Goal: Task Accomplishment & Management: Use online tool/utility

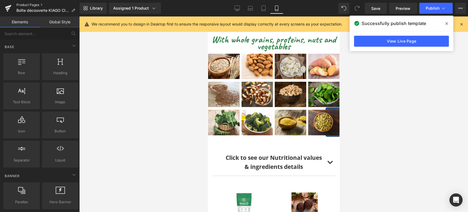
click at [25, 4] on link "Product Pages" at bounding box center [47, 5] width 63 height 4
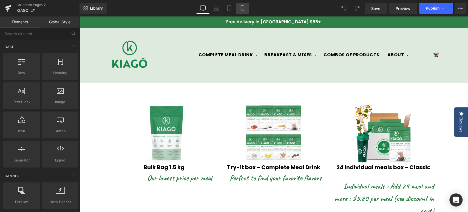
click at [243, 8] on icon at bounding box center [242, 7] width 5 height 5
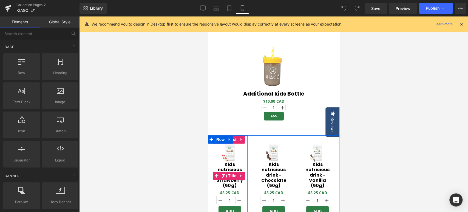
scroll to position [1218, 0]
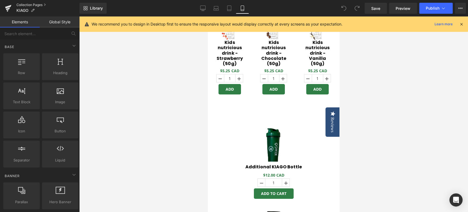
click at [30, 5] on link "Collection Pages" at bounding box center [47, 5] width 63 height 4
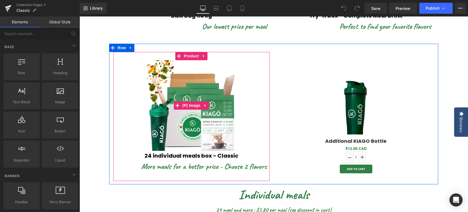
scroll to position [175, 0]
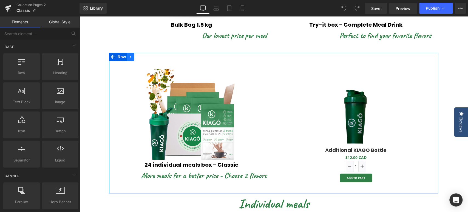
click at [129, 56] on icon at bounding box center [131, 57] width 4 height 4
click at [136, 57] on icon at bounding box center [138, 57] width 4 height 4
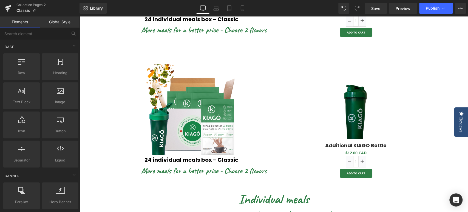
scroll to position [330, 0]
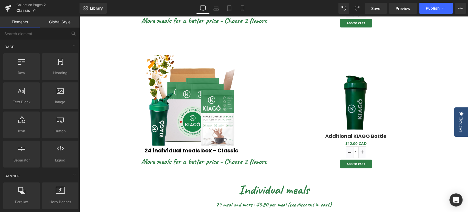
click at [195, 116] on img at bounding box center [191, 100] width 90 height 90
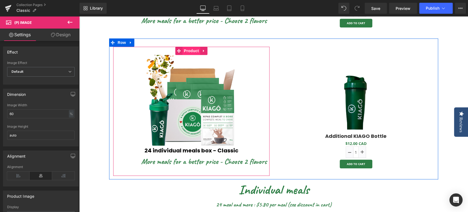
click at [191, 50] on span "Product" at bounding box center [192, 51] width 18 height 8
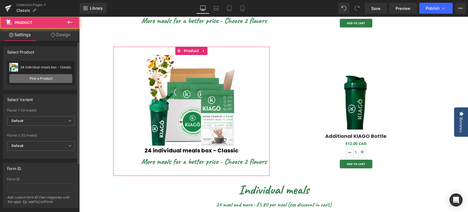
click at [38, 81] on link "Pick a Product" at bounding box center [40, 78] width 63 height 9
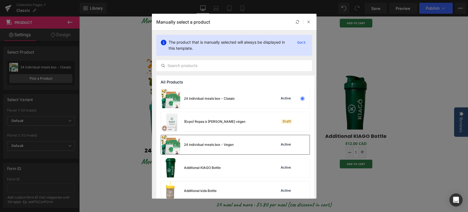
click at [220, 143] on div "24 individual meals box - Vegan" at bounding box center [209, 144] width 50 height 5
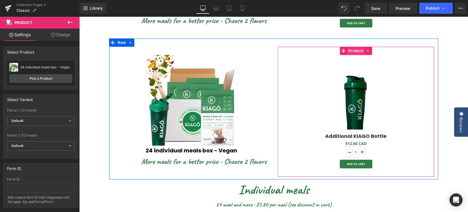
click at [354, 52] on span "Product" at bounding box center [356, 51] width 18 height 8
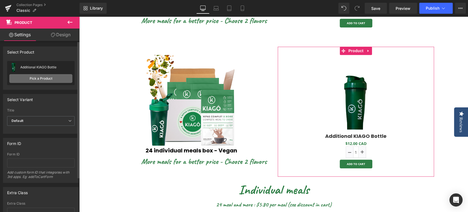
click at [60, 79] on link "Pick a Product" at bounding box center [40, 78] width 63 height 9
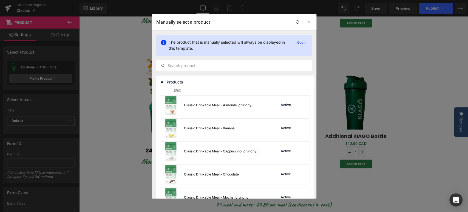
scroll to position [183, 0]
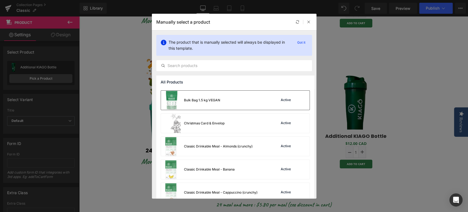
click at [211, 102] on div "Bulk Bag 1.5 kg VEGAN" at bounding box center [190, 99] width 59 height 19
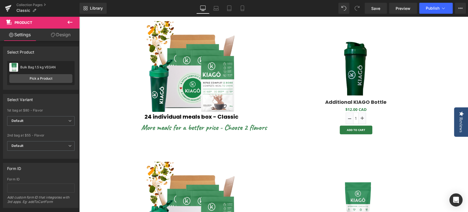
scroll to position [274, 0]
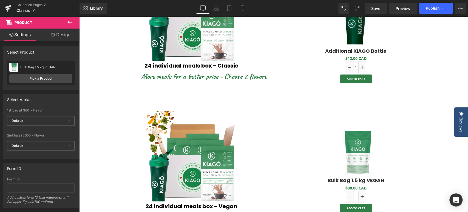
click at [358, 153] on div "(P) Image" at bounding box center [355, 152] width 151 height 45
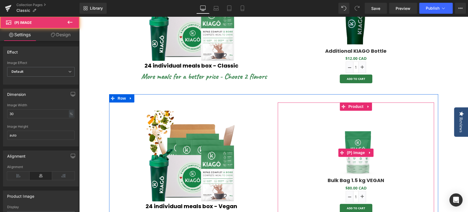
click at [358, 153] on span "(P) Image" at bounding box center [355, 152] width 21 height 8
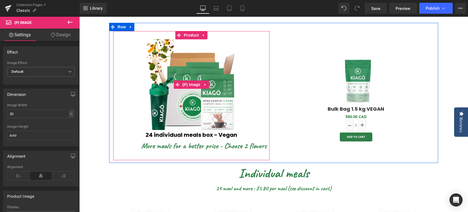
scroll to position [335, 0]
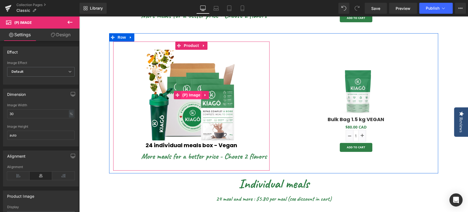
click at [191, 94] on span "(P) Image" at bounding box center [191, 95] width 21 height 8
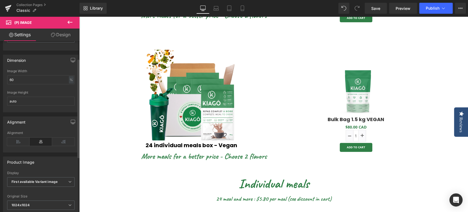
scroll to position [30, 0]
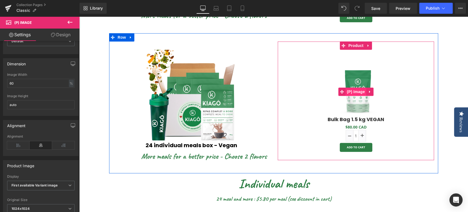
click at [357, 91] on span "(P) Image" at bounding box center [355, 91] width 21 height 8
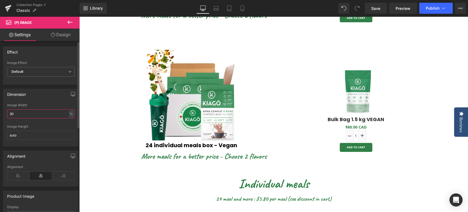
click at [45, 116] on input "30" at bounding box center [40, 113] width 67 height 9
type input "3"
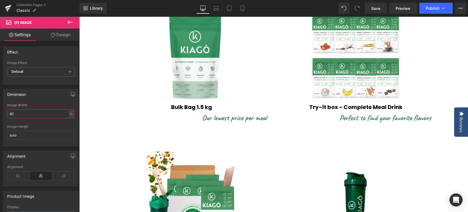
scroll to position [91, 0]
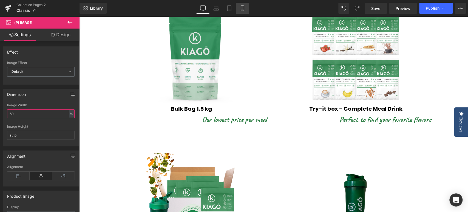
type input "60"
click at [241, 9] on icon at bounding box center [242, 8] width 3 height 5
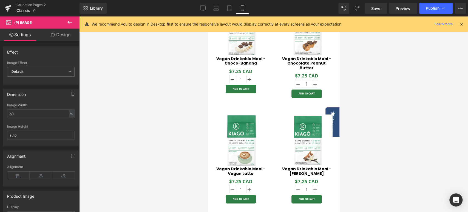
scroll to position [1218, 0]
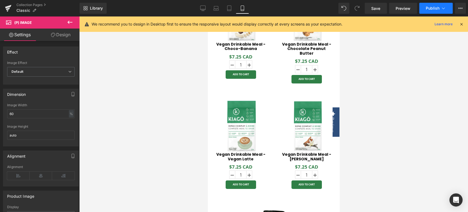
click at [431, 11] on button "Publish" at bounding box center [435, 8] width 33 height 11
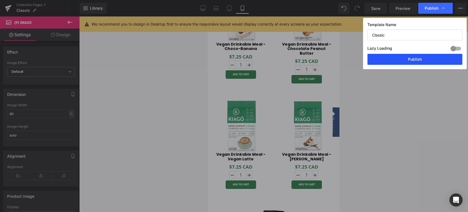
click at [409, 58] on button "Publish" at bounding box center [414, 59] width 95 height 11
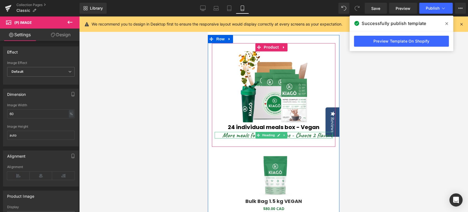
scroll to position [548, 0]
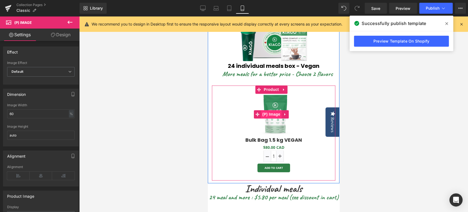
click at [274, 110] on span "(P) Image" at bounding box center [271, 114] width 21 height 8
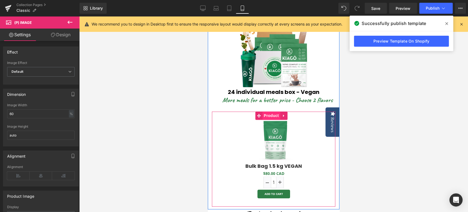
scroll to position [487, 0]
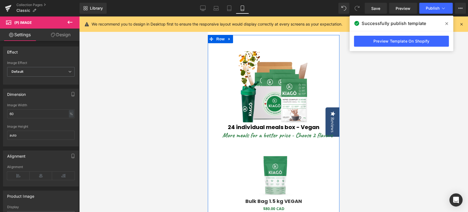
click at [269, 82] on img at bounding box center [273, 86] width 71 height 71
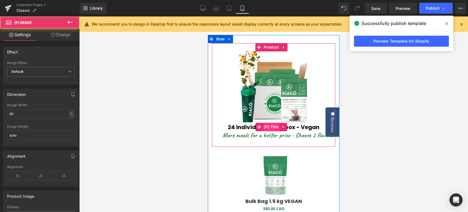
click at [277, 123] on span "(P) Title" at bounding box center [272, 127] width 18 height 8
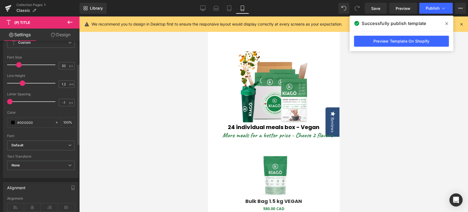
scroll to position [91, 0]
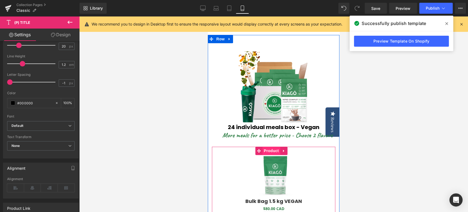
click at [271, 146] on span "Product" at bounding box center [271, 150] width 18 height 8
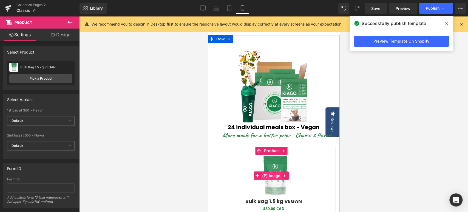
click at [268, 171] on span "(P) Image" at bounding box center [271, 175] width 21 height 8
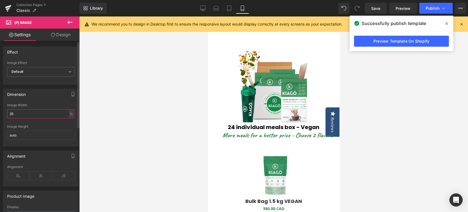
drag, startPoint x: 23, startPoint y: 113, endPoint x: 6, endPoint y: 112, distance: 16.8
click at [6, 112] on div "35% Image Width 35 % % px auto Image Height auto" at bounding box center [40, 124] width 75 height 43
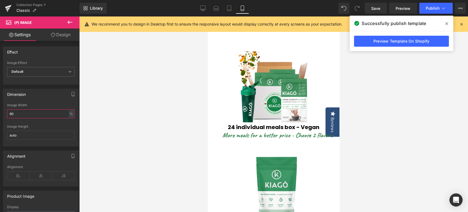
type input "60"
click at [448, 24] on span at bounding box center [446, 23] width 9 height 9
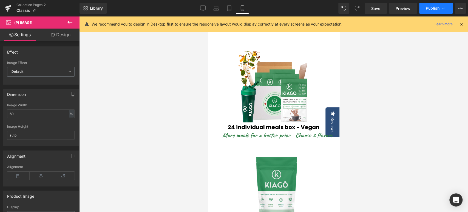
click at [435, 9] on span "Publish" at bounding box center [433, 8] width 14 height 4
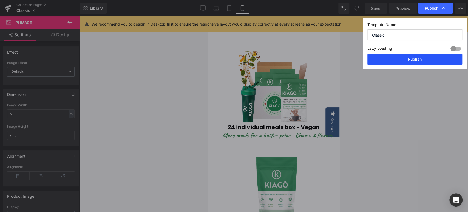
click at [409, 62] on button "Publish" at bounding box center [414, 59] width 95 height 11
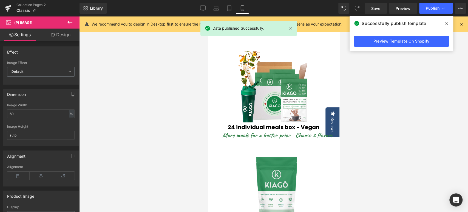
click at [447, 23] on icon at bounding box center [446, 23] width 3 height 4
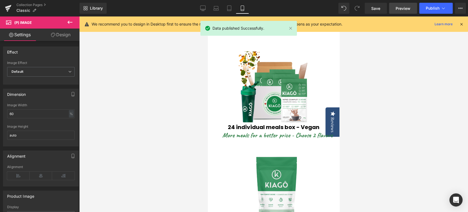
click at [408, 7] on span "Preview" at bounding box center [403, 8] width 15 height 6
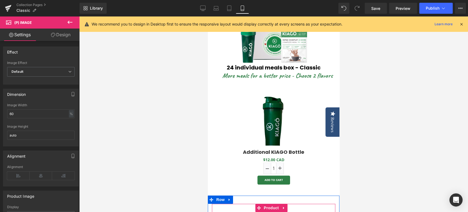
scroll to position [274, 0]
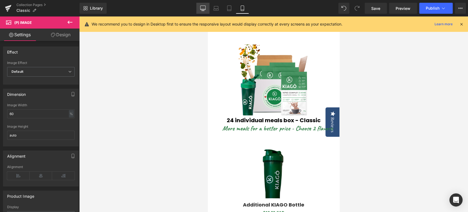
click at [202, 7] on icon at bounding box center [202, 7] width 5 height 5
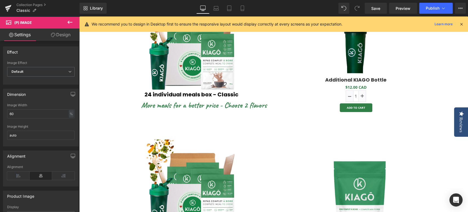
scroll to position [295, 0]
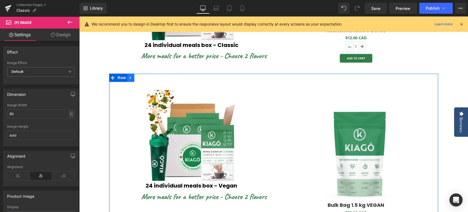
click at [129, 76] on icon at bounding box center [131, 78] width 4 height 4
click at [143, 78] on icon at bounding box center [145, 78] width 4 height 4
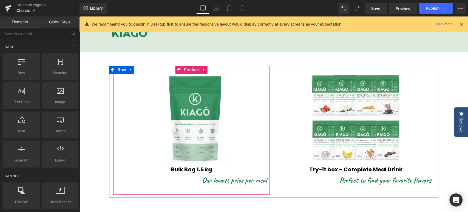
scroll to position [21, 0]
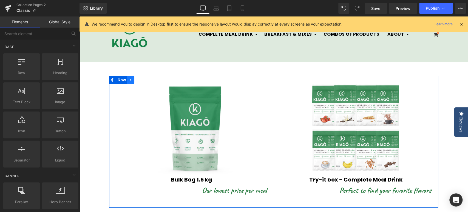
click at [129, 81] on icon at bounding box center [131, 80] width 4 height 4
click at [136, 81] on icon at bounding box center [138, 80] width 4 height 4
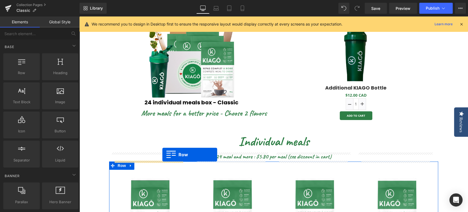
scroll to position [282, 0]
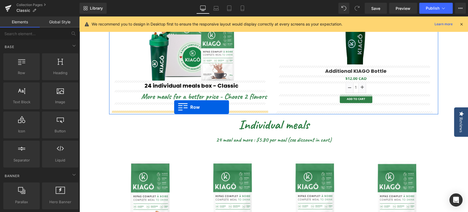
drag, startPoint x: 108, startPoint y: 42, endPoint x: 174, endPoint y: 107, distance: 92.3
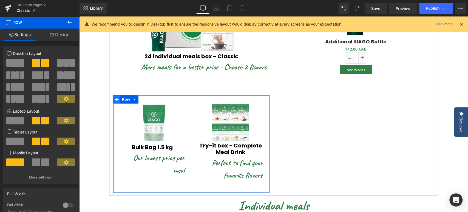
scroll to position [315, 0]
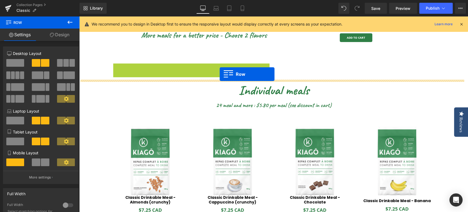
drag, startPoint x: 115, startPoint y: 68, endPoint x: 220, endPoint y: 74, distance: 105.2
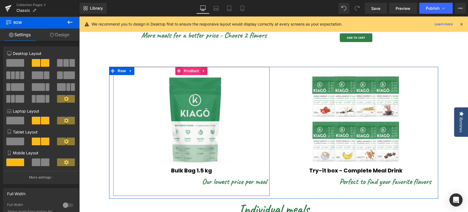
click at [192, 70] on span "Product" at bounding box center [192, 71] width 18 height 8
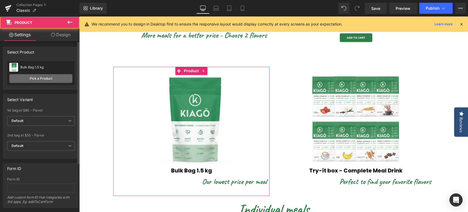
click at [52, 81] on link "Pick a Product" at bounding box center [40, 78] width 63 height 9
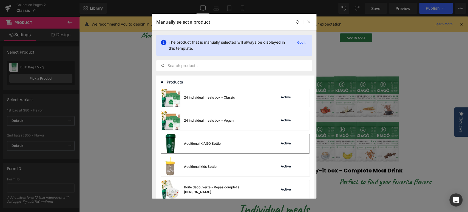
scroll to position [122, 0]
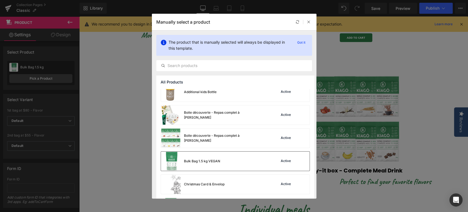
click at [218, 160] on div "Bulk Bag 1.5 kg VEGAN" at bounding box center [202, 160] width 36 height 5
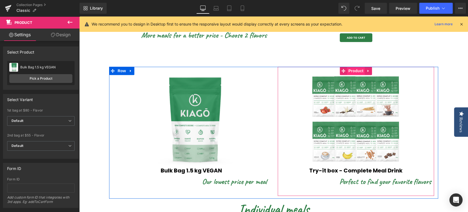
click at [355, 73] on span "Product" at bounding box center [356, 71] width 18 height 8
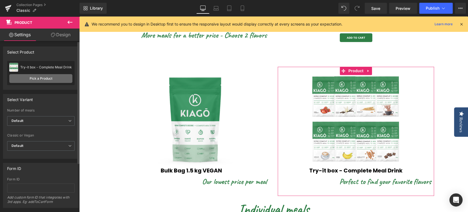
click at [49, 78] on link "Pick a Product" at bounding box center [40, 78] width 63 height 9
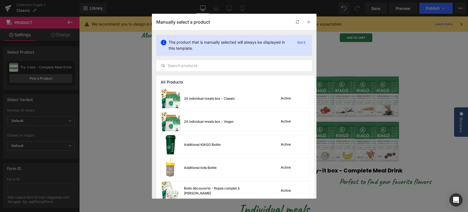
scroll to position [61, 0]
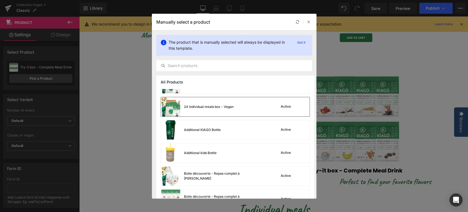
click at [223, 105] on div "24 individual meals box - Vegan" at bounding box center [209, 106] width 50 height 5
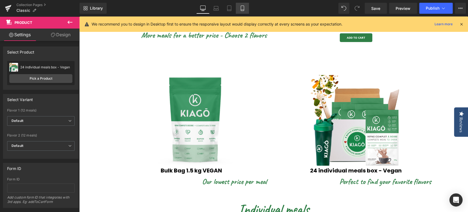
click at [241, 8] on icon at bounding box center [242, 7] width 5 height 5
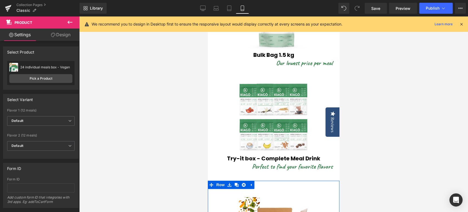
scroll to position [0, 0]
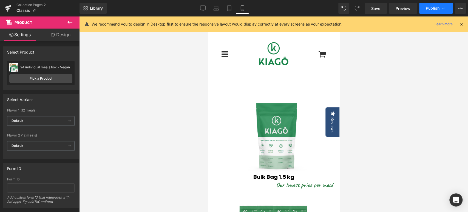
click at [427, 5] on button "Publish" at bounding box center [435, 8] width 33 height 11
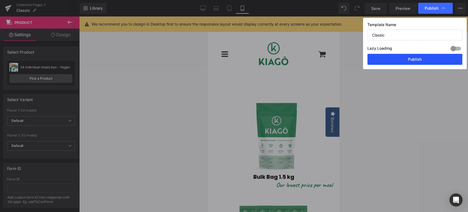
click at [410, 57] on button "Publish" at bounding box center [414, 59] width 95 height 11
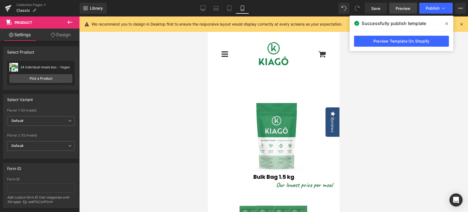
click at [410, 9] on span "Preview" at bounding box center [403, 8] width 15 height 6
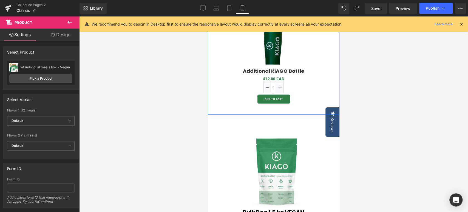
scroll to position [457, 0]
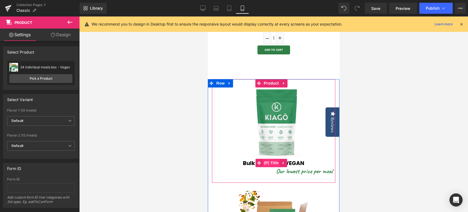
click at [276, 158] on span "(P) Title" at bounding box center [272, 162] width 18 height 8
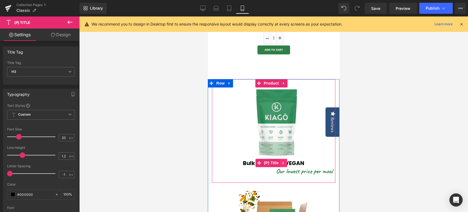
click at [284, 161] on icon at bounding box center [284, 163] width 4 height 4
click at [286, 161] on icon at bounding box center [287, 163] width 4 height 4
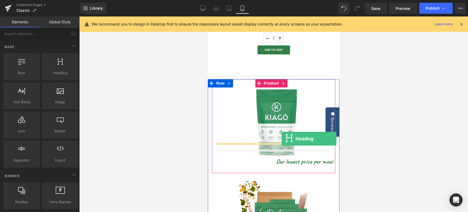
drag, startPoint x: 262, startPoint y: 86, endPoint x: 282, endPoint y: 138, distance: 56.1
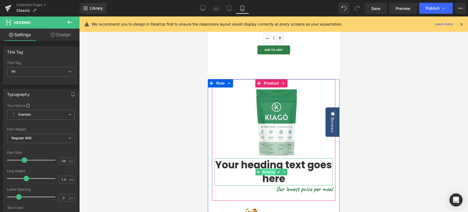
click at [270, 168] on span "Heading" at bounding box center [268, 171] width 15 height 7
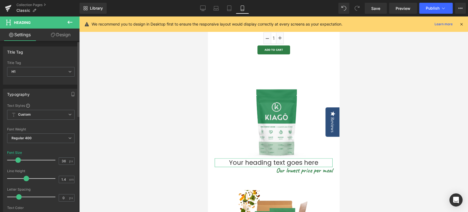
drag, startPoint x: 21, startPoint y: 159, endPoint x: 15, endPoint y: 159, distance: 6.0
click at [15, 159] on span at bounding box center [17, 159] width 5 height 5
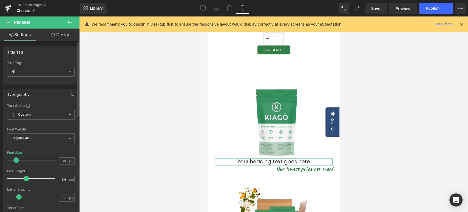
click at [16, 158] on span at bounding box center [15, 159] width 5 height 5
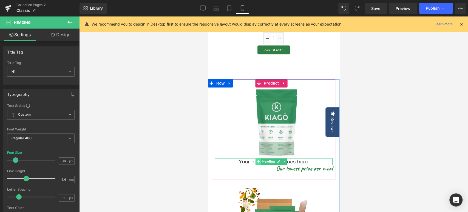
click at [256, 158] on span at bounding box center [258, 161] width 6 height 7
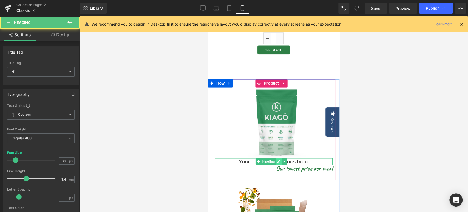
click at [278, 160] on icon at bounding box center [278, 161] width 3 height 3
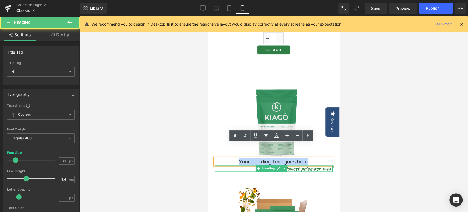
drag, startPoint x: 308, startPoint y: 148, endPoint x: 231, endPoint y: 150, distance: 77.6
click at [231, 150] on div "(P) Image Your heading text goes here Heading Our lowest price per meal Heading" at bounding box center [274, 129] width 118 height 84
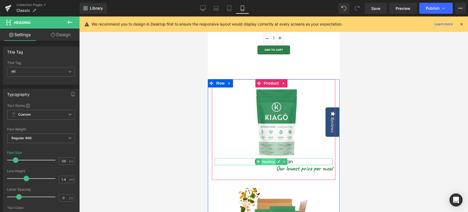
click at [275, 158] on span "Heading" at bounding box center [268, 161] width 15 height 7
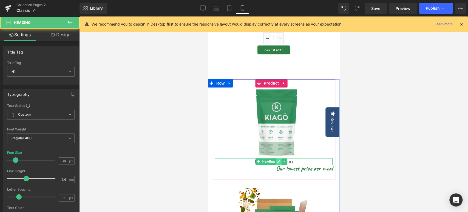
click at [278, 160] on icon at bounding box center [278, 161] width 3 height 3
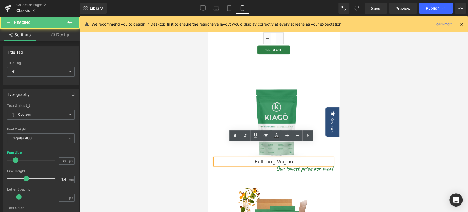
click at [275, 158] on h1 "Bulk bag Vegan" at bounding box center [274, 161] width 118 height 7
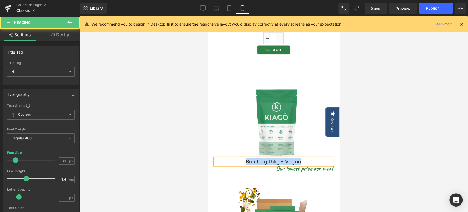
drag, startPoint x: 302, startPoint y: 146, endPoint x: 232, endPoint y: 143, distance: 70.5
click at [232, 158] on h1 "Bulk bag 1.5kg - Vegan" at bounding box center [274, 161] width 118 height 7
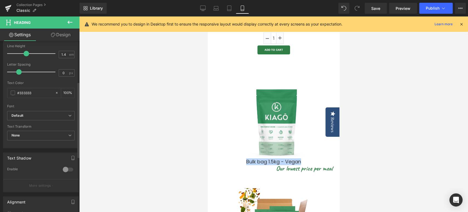
scroll to position [35, 0]
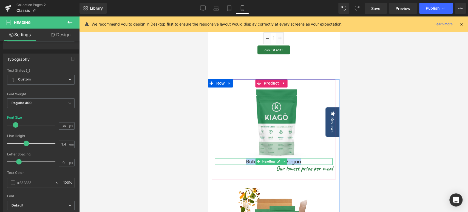
click at [248, 158] on h1 "Bulk bag 1.5kg - Vegan" at bounding box center [274, 161] width 118 height 7
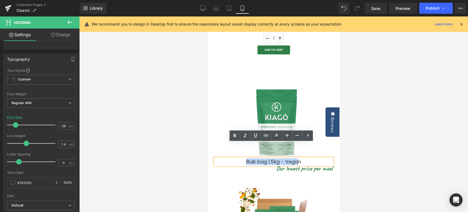
drag, startPoint x: 296, startPoint y: 147, endPoint x: 239, endPoint y: 146, distance: 56.5
click at [239, 158] on h1 "Bulk bag 1.5kg - Vegan" at bounding box center [274, 161] width 118 height 7
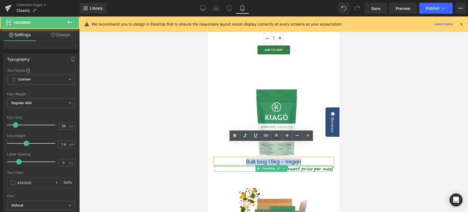
drag, startPoint x: 307, startPoint y: 146, endPoint x: 240, endPoint y: 150, distance: 66.8
click at [240, 150] on div "(P) Image Bulk bag 1.5kg - Vegan Heading Our lowest price per meal Heading" at bounding box center [274, 129] width 118 height 84
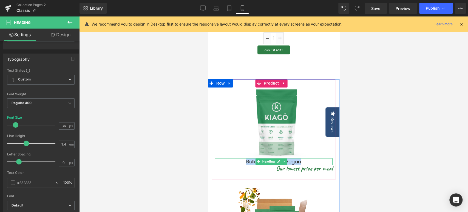
click at [305, 158] on h1 "Bulk bag 1.5kg - Vegan" at bounding box center [274, 161] width 118 height 7
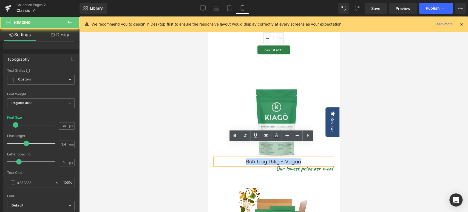
drag, startPoint x: 300, startPoint y: 146, endPoint x: 244, endPoint y: 147, distance: 55.7
click at [244, 158] on h1 "Bulk bag 1.5kg - Vegan" at bounding box center [274, 161] width 118 height 7
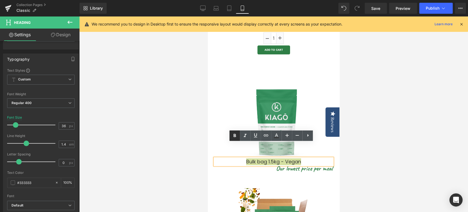
click at [236, 138] on icon at bounding box center [234, 135] width 7 height 7
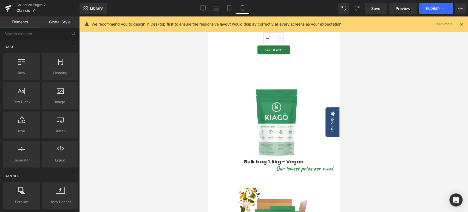
click at [186, 147] on div at bounding box center [273, 113] width 389 height 195
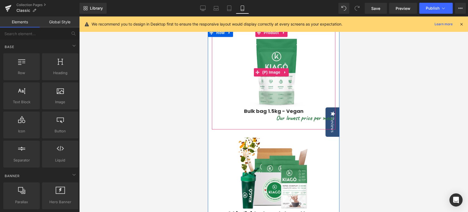
scroll to position [518, 0]
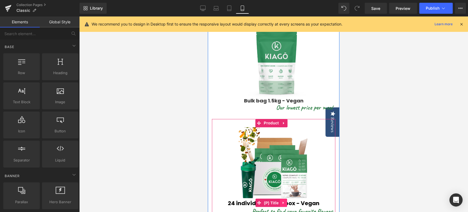
click at [285, 200] on icon at bounding box center [284, 202] width 4 height 4
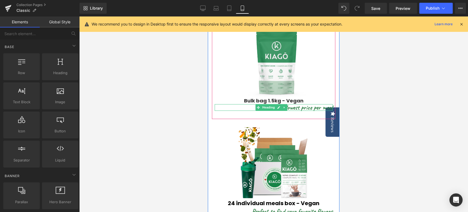
click at [273, 97] on div "Bulk bag 1.5kg - Vegan Heading" at bounding box center [274, 100] width 118 height 7
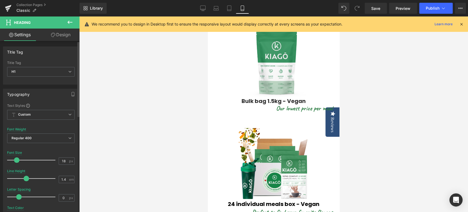
click at [17, 159] on span at bounding box center [16, 159] width 5 height 5
click at [18, 158] on span at bounding box center [16, 159] width 5 height 5
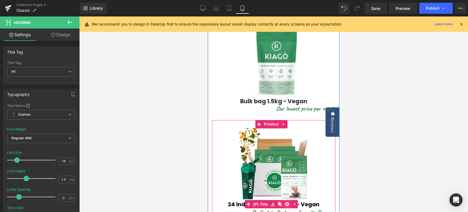
click at [288, 202] on icon at bounding box center [287, 204] width 4 height 4
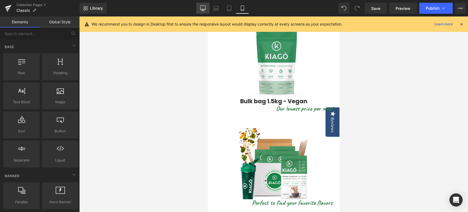
click at [201, 8] on icon at bounding box center [202, 7] width 5 height 5
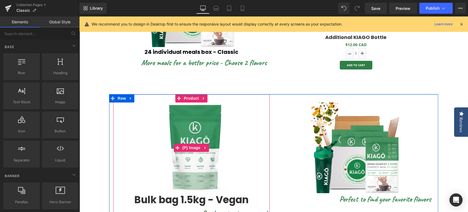
scroll to position [318, 0]
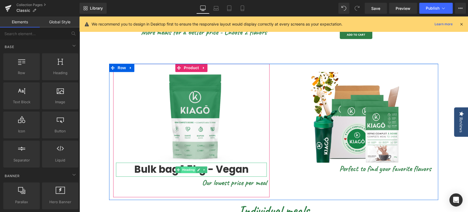
click at [189, 168] on span "Heading" at bounding box center [188, 169] width 15 height 7
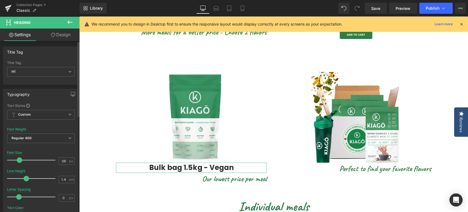
drag, startPoint x: 22, startPoint y: 158, endPoint x: 18, endPoint y: 157, distance: 4.4
click at [18, 157] on span at bounding box center [19, 159] width 5 height 5
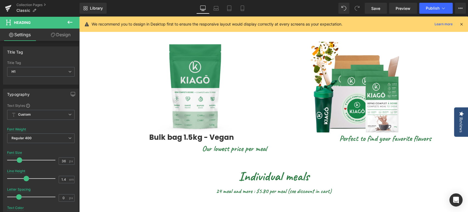
scroll to position [349, 0]
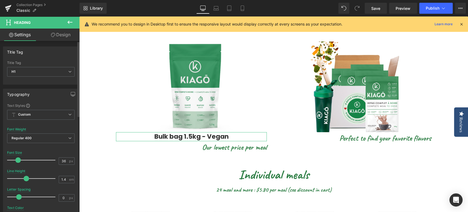
click at [18, 160] on span at bounding box center [17, 159] width 5 height 5
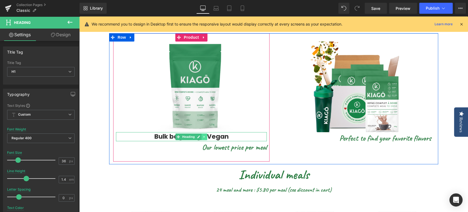
click at [204, 135] on icon at bounding box center [204, 136] width 1 height 2
click at [200, 135] on icon at bounding box center [201, 136] width 3 height 3
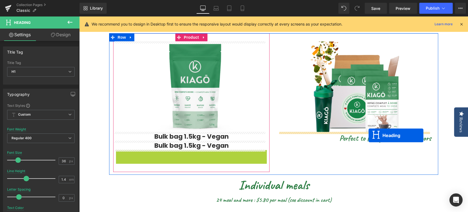
drag, startPoint x: 176, startPoint y: 156, endPoint x: 368, endPoint y: 135, distance: 193.2
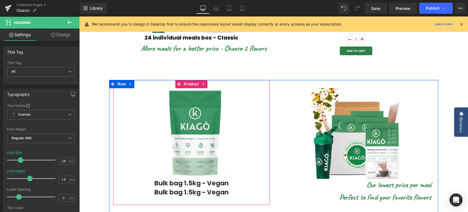
scroll to position [410, 0]
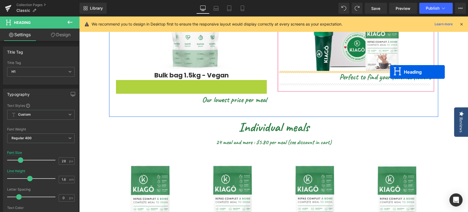
drag, startPoint x: 176, startPoint y: 83, endPoint x: 390, endPoint y: 72, distance: 214.4
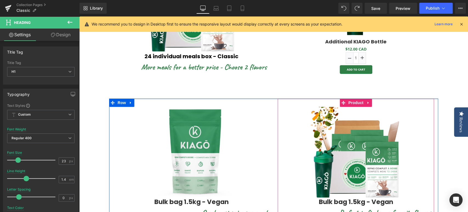
scroll to position [257, 0]
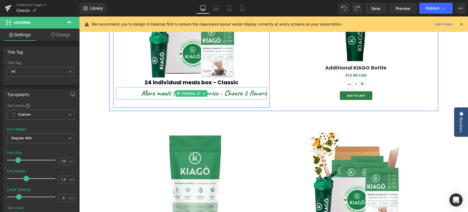
click at [238, 92] on h1 "More meals for a better price - Choose 2 flavors" at bounding box center [191, 93] width 151 height 12
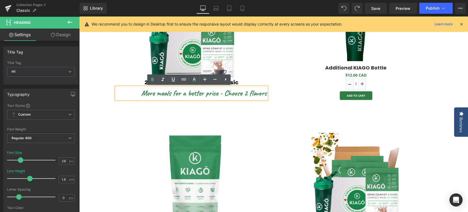
drag, startPoint x: 264, startPoint y: 93, endPoint x: 121, endPoint y: 96, distance: 142.8
click at [121, 96] on div "More meals for a better price - Choose 2 flavors" at bounding box center [191, 93] width 151 height 12
copy h1 "More meals for a better price - Choose 2 flavors"
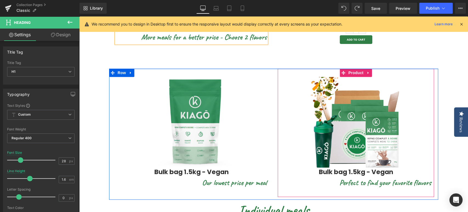
scroll to position [349, 0]
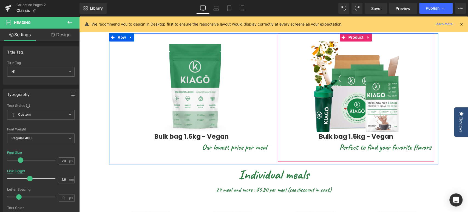
click at [351, 149] on div "Perfect to find your favorite flavors Heading" at bounding box center [355, 147] width 151 height 12
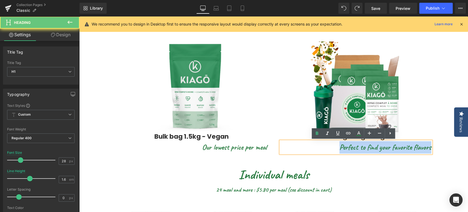
drag, startPoint x: 336, startPoint y: 147, endPoint x: 461, endPoint y: 145, distance: 124.2
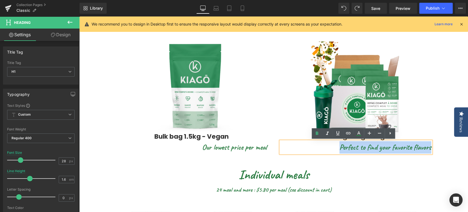
paste div
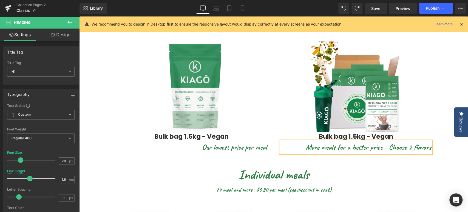
click at [322, 136] on strong "Bulk bag 1.5kg - Vegan" at bounding box center [356, 136] width 74 height 9
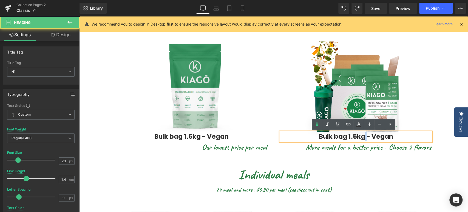
click at [361, 136] on strong "Bulk bag 1.5kg - Vegan" at bounding box center [356, 136] width 74 height 9
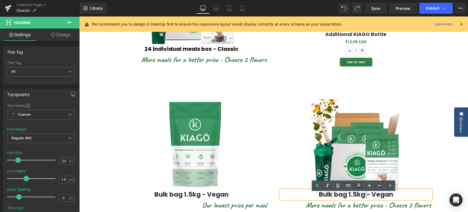
scroll to position [288, 0]
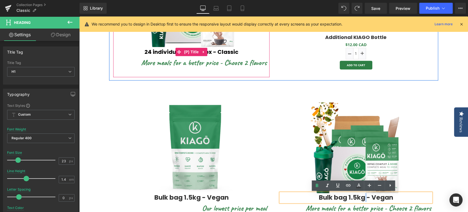
click at [235, 54] on link "24 individual meals box - Classic" at bounding box center [191, 52] width 94 height 7
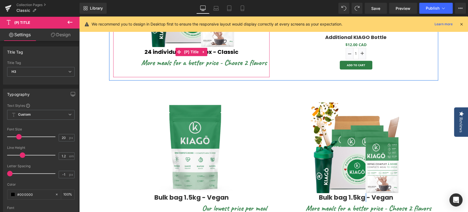
click at [161, 52] on link "24 individual meals box - Classic" at bounding box center [191, 52] width 94 height 7
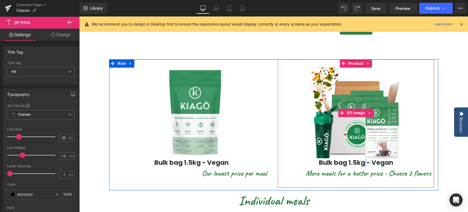
scroll to position [349, 0]
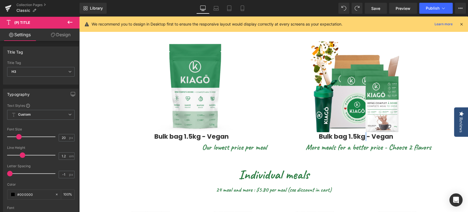
click at [336, 137] on strong "Bulk bag 1.5kg - Vegan" at bounding box center [356, 136] width 74 height 9
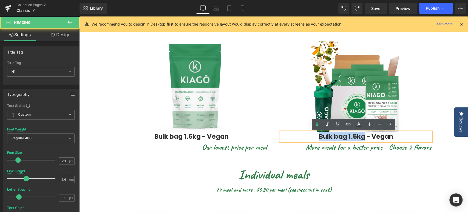
drag, startPoint x: 363, startPoint y: 138, endPoint x: 312, endPoint y: 135, distance: 50.2
click at [312, 135] on h1 "Bulk bag 1.5kg - Vegan" at bounding box center [355, 136] width 151 height 9
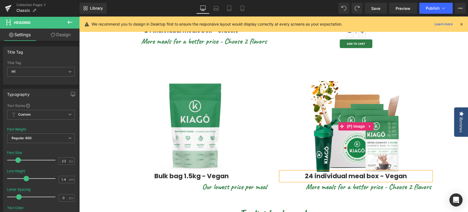
scroll to position [379, 0]
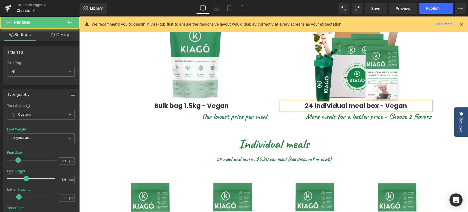
click at [365, 105] on strong "24 individual meal box - Vegan" at bounding box center [356, 105] width 102 height 9
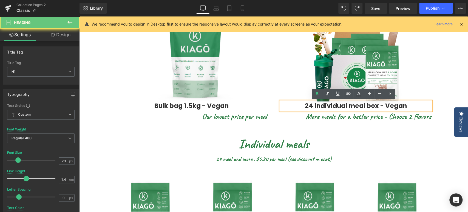
click at [363, 105] on strong "24 individual meal box - Vegan" at bounding box center [356, 105] width 102 height 9
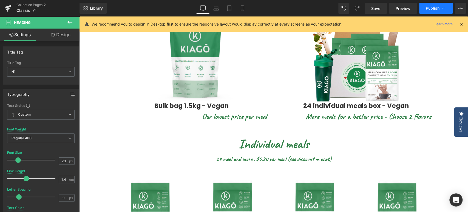
click at [434, 7] on span "Publish" at bounding box center [433, 8] width 14 height 4
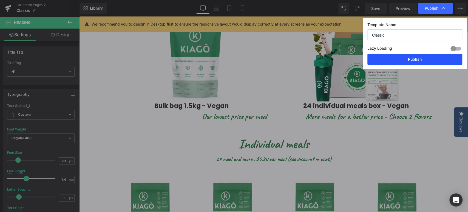
click at [413, 61] on button "Publish" at bounding box center [414, 59] width 95 height 11
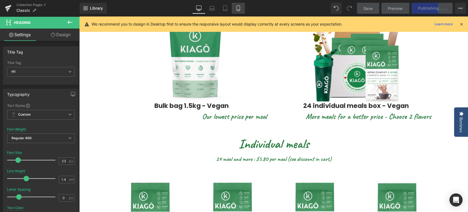
click at [240, 8] on icon at bounding box center [237, 7] width 5 height 5
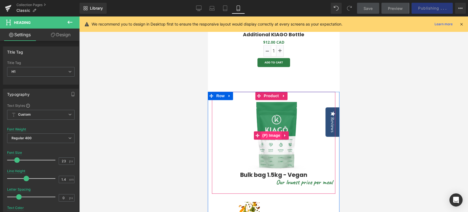
scroll to position [384, 0]
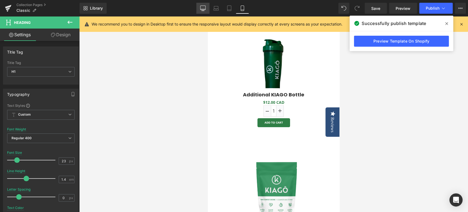
click at [201, 7] on icon at bounding box center [202, 7] width 5 height 5
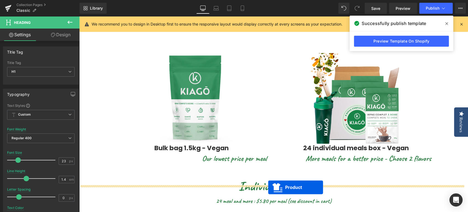
scroll to position [365, 0]
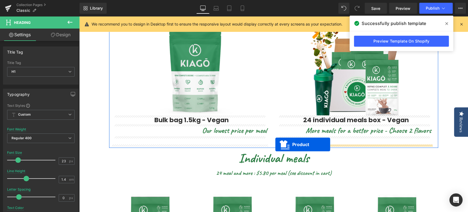
drag, startPoint x: 340, startPoint y: 44, endPoint x: 275, endPoint y: 144, distance: 119.5
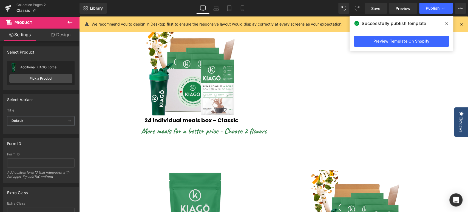
scroll to position [273, 0]
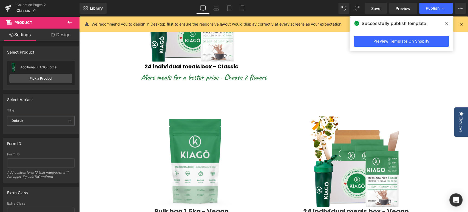
click at [174, 127] on img at bounding box center [191, 161] width 90 height 90
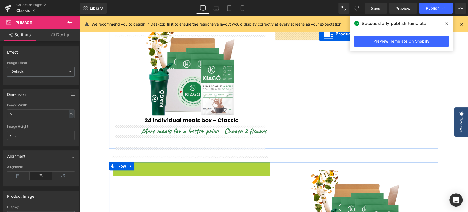
scroll to position [193, 0]
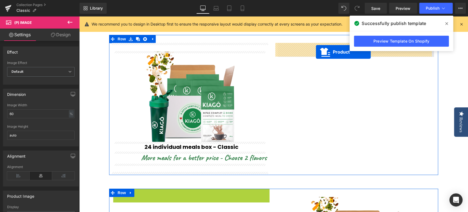
drag, startPoint x: 175, startPoint y: 113, endPoint x: 314, endPoint y: 51, distance: 151.5
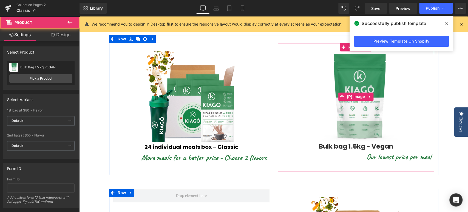
scroll to position [315, 0]
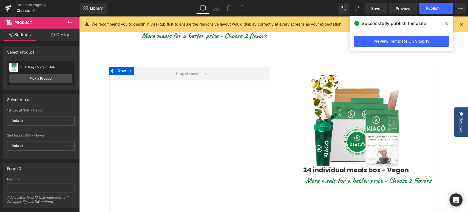
click at [343, 82] on img at bounding box center [356, 120] width 90 height 90
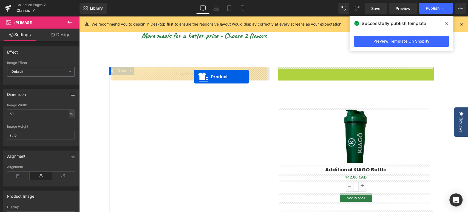
drag, startPoint x: 341, startPoint y: 71, endPoint x: 194, endPoint y: 76, distance: 147.0
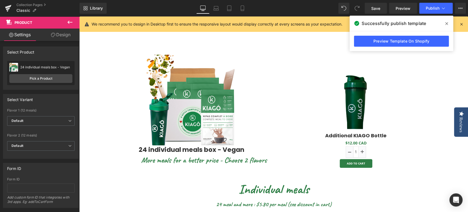
scroll to position [396, 0]
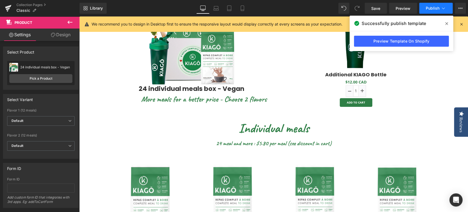
click at [428, 9] on span "Publish" at bounding box center [433, 8] width 14 height 4
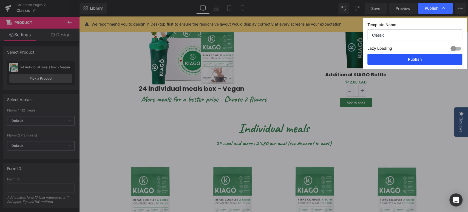
click at [414, 59] on button "Publish" at bounding box center [414, 59] width 95 height 11
